Goal: Transaction & Acquisition: Purchase product/service

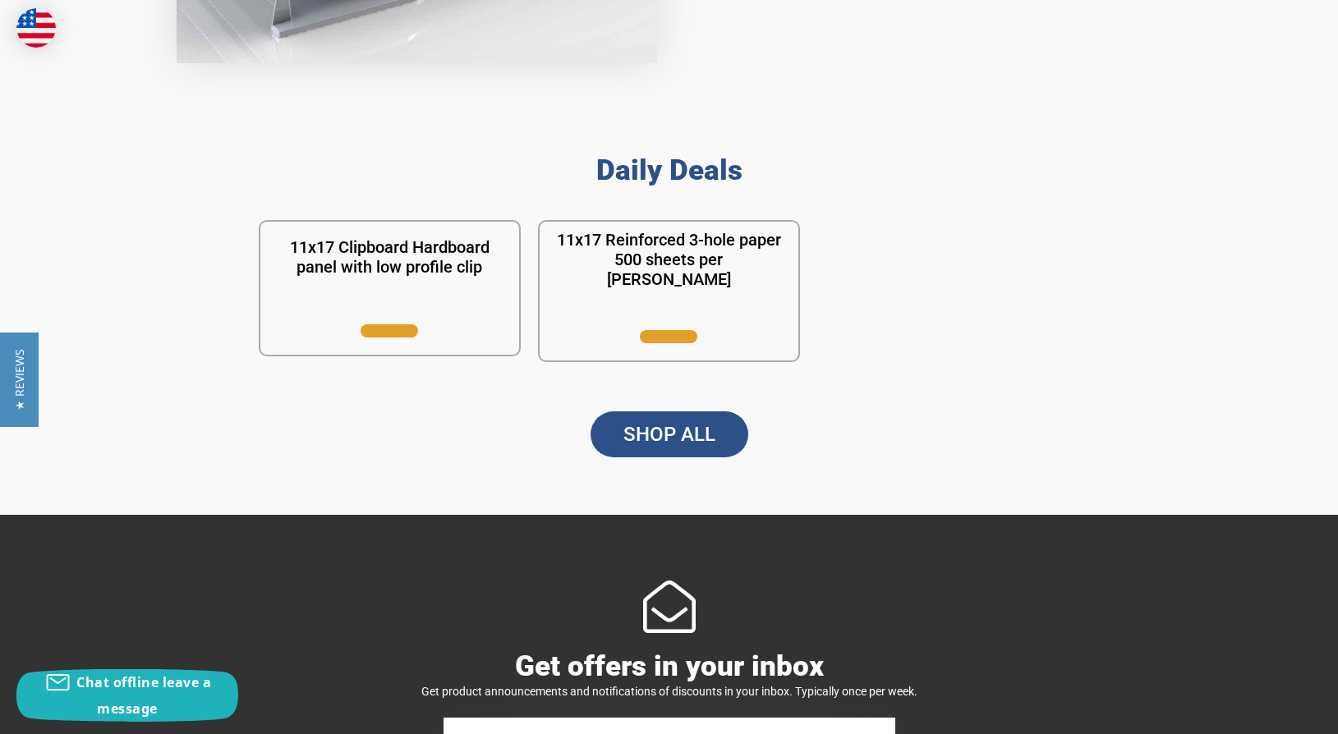
scroll to position [1428, 0]
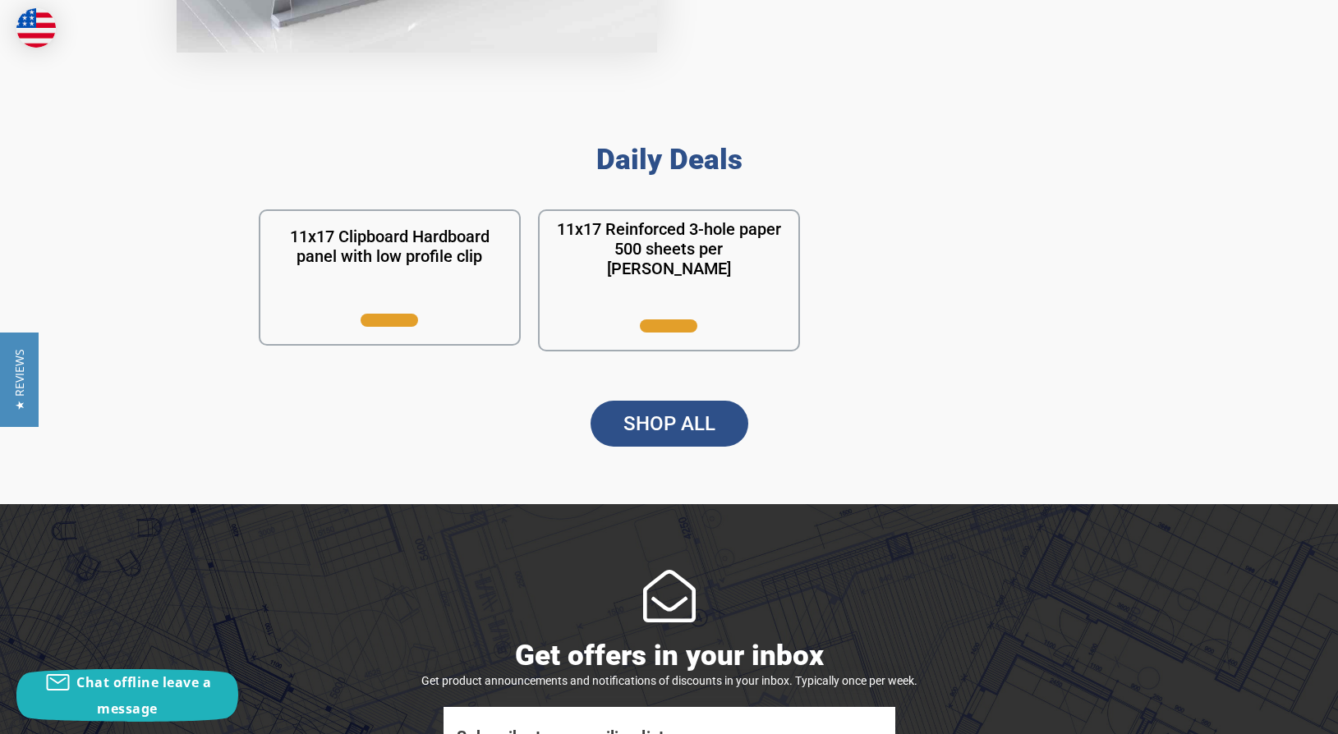
click at [690, 410] on link "SHOP ALL" at bounding box center [670, 424] width 158 height 46
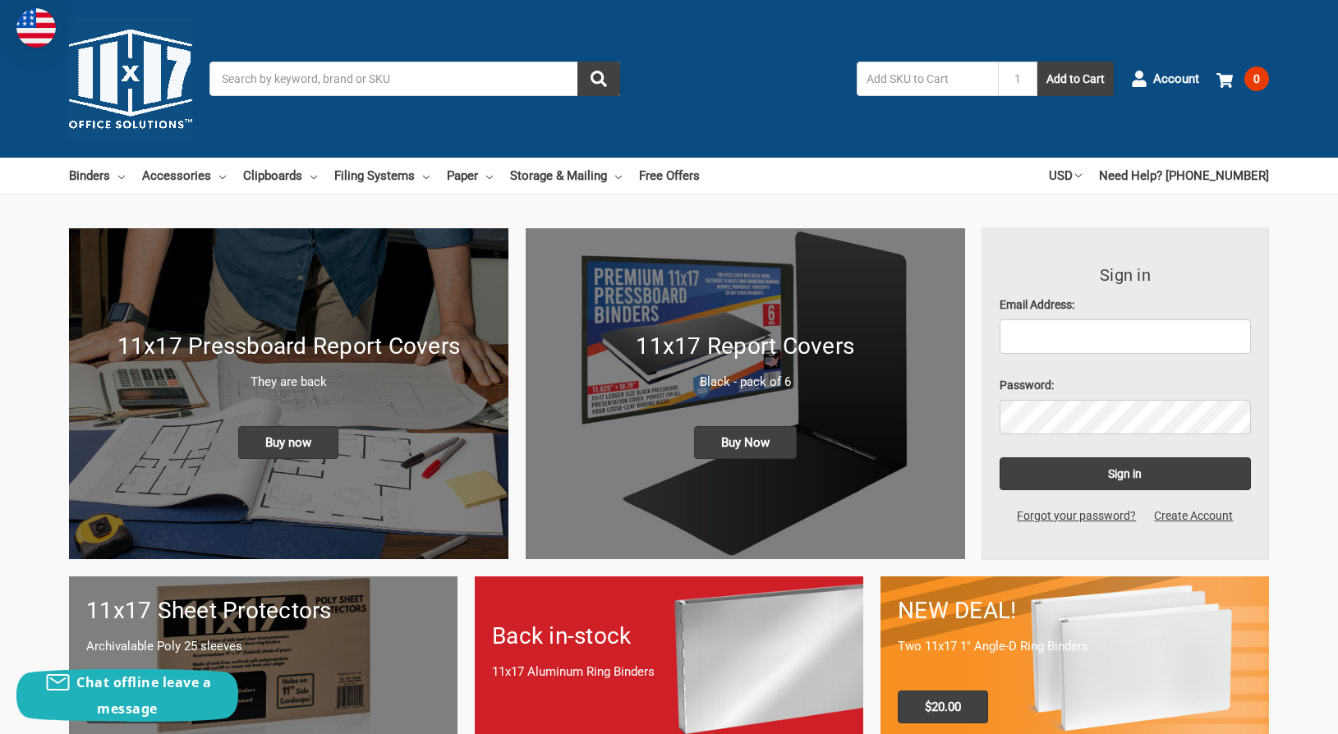
click at [487, 85] on input "Search" at bounding box center [414, 79] width 411 height 34
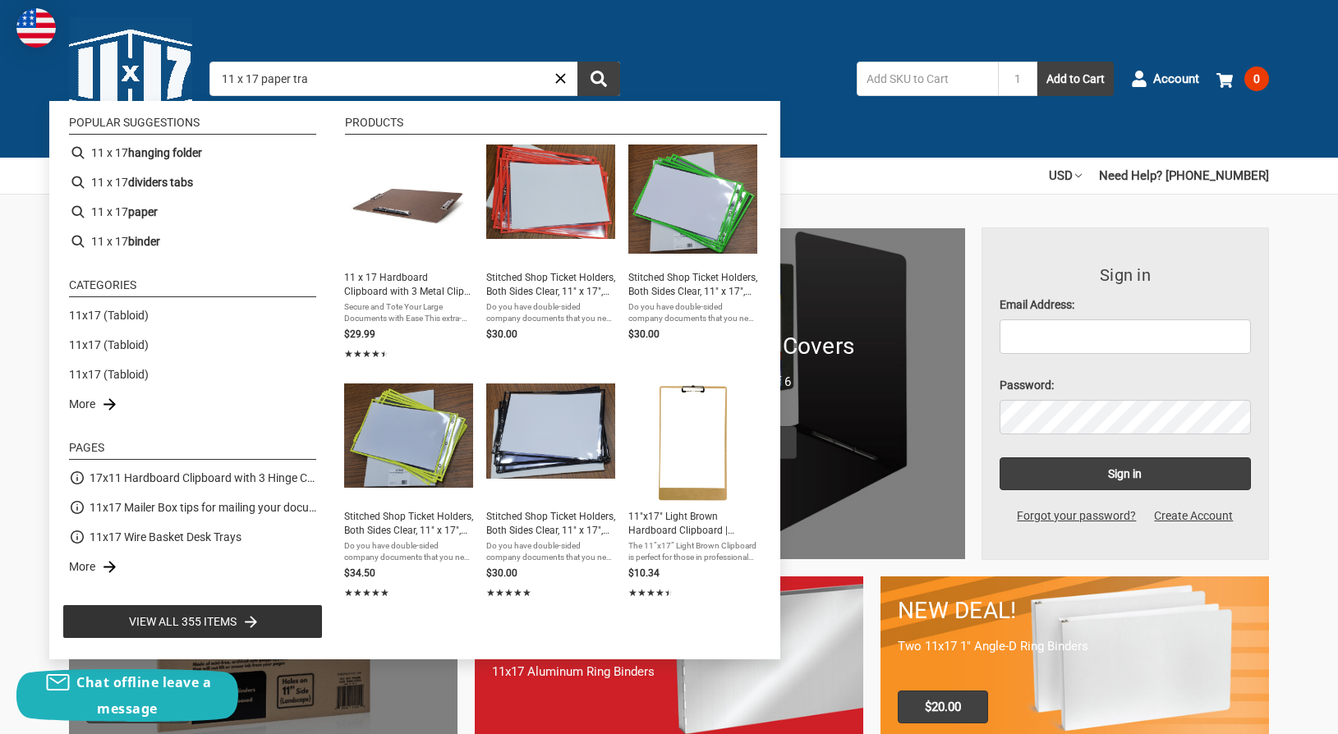
type input "11 x 17 paper tray"
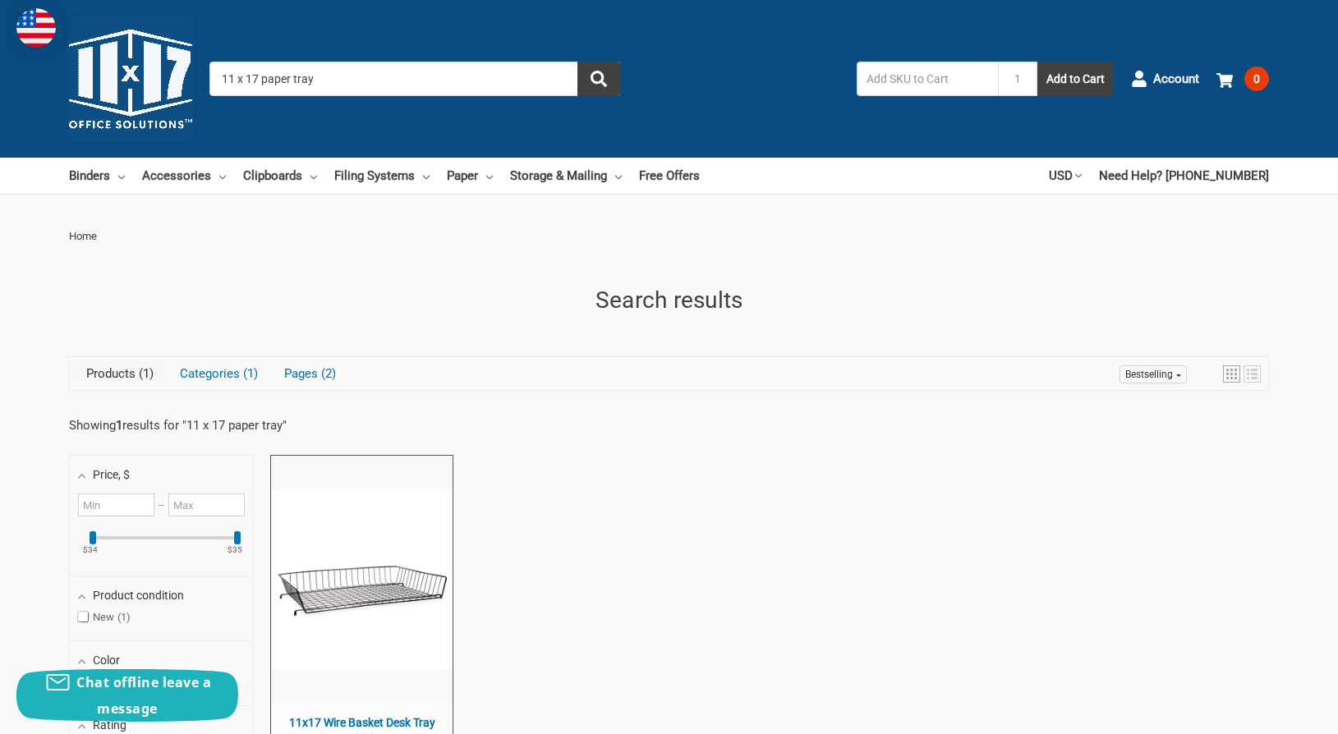
drag, startPoint x: 331, startPoint y: 79, endPoint x: 263, endPoint y: 76, distance: 68.2
click at [263, 76] on input "11 x 17 paper tray" at bounding box center [414, 79] width 411 height 34
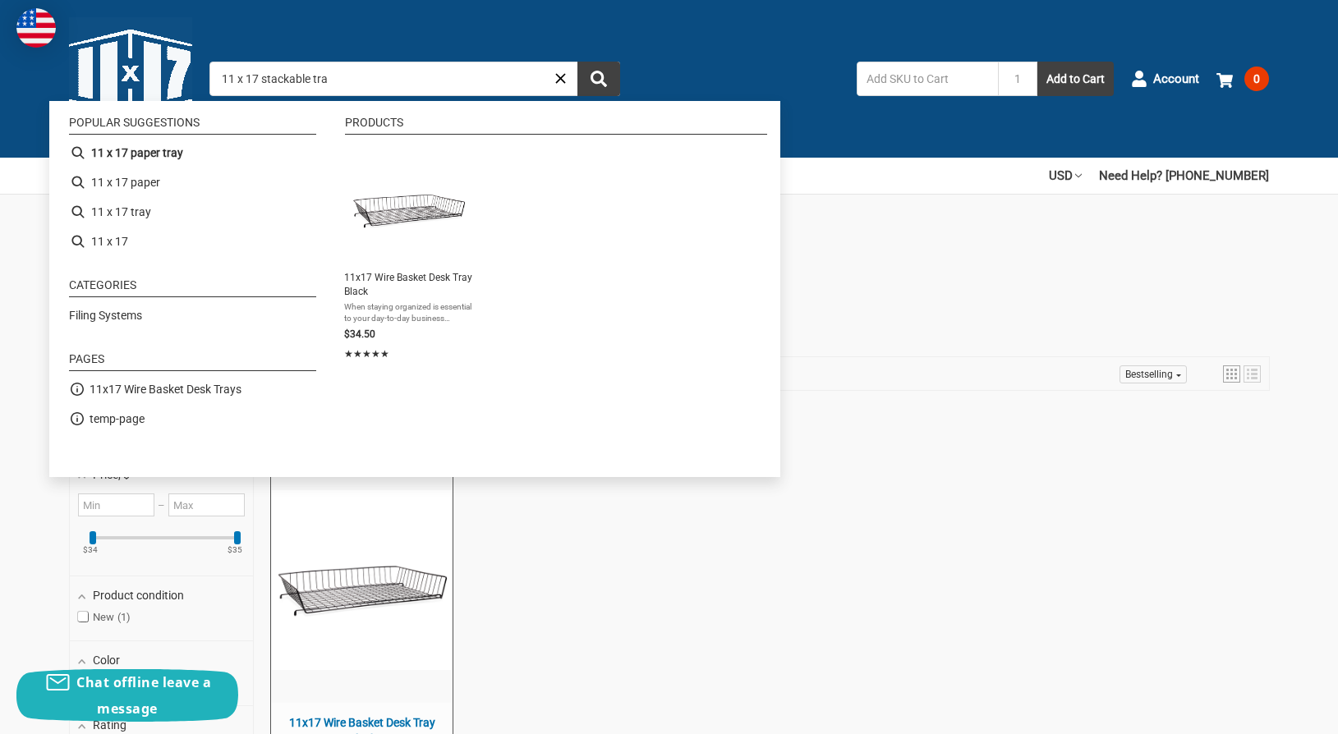
type input "11 x 17 stackable tray"
